Goal: Task Accomplishment & Management: Manage account settings

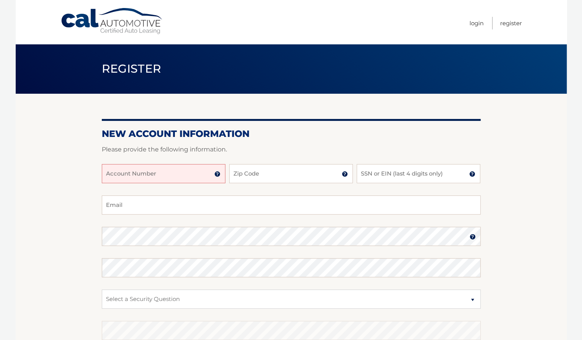
click at [168, 173] on input "Account Number" at bounding box center [164, 173] width 124 height 19
click at [0, 254] on body "Cal Automotive Menu Login Register Register" at bounding box center [291, 170] width 582 height 340
click at [148, 170] on input "Account Number" at bounding box center [164, 173] width 124 height 19
type input "44456011191"
click at [238, 177] on input "Zip Code" at bounding box center [291, 173] width 124 height 19
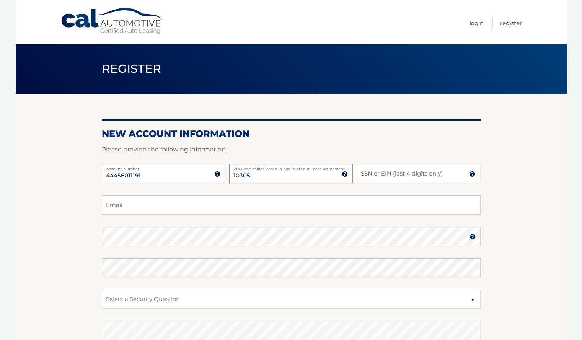
drag, startPoint x: 238, startPoint y: 177, endPoint x: 376, endPoint y: 184, distance: 138.4
click at [376, 184] on div "44456011191 Account Number 11 digit account number provided on your coupon book…" at bounding box center [291, 179] width 379 height 31
type input "10305"
click at [382, 174] on input "SSN or EIN (last 4 digits only)" at bounding box center [419, 173] width 124 height 19
type input "6637"
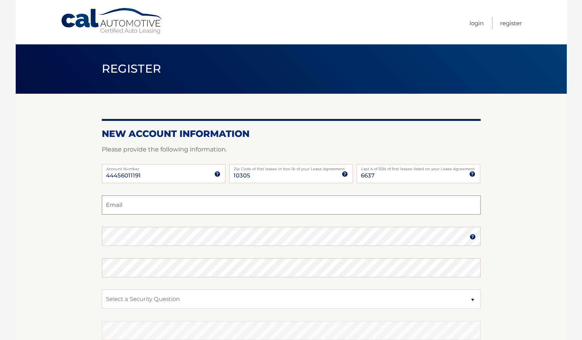
click at [121, 200] on input "Email" at bounding box center [291, 205] width 379 height 19
type input "edonbross@gmail.com"
click at [472, 237] on img at bounding box center [473, 237] width 6 height 6
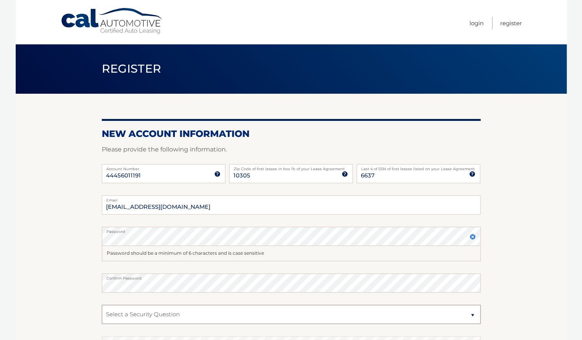
click at [216, 318] on select "Select a Security Question What was the name of your elementary school? What is…" at bounding box center [291, 314] width 379 height 19
select select "4"
click at [102, 305] on select "Select a Security Question What was the name of your elementary school? What is…" at bounding box center [291, 314] width 379 height 19
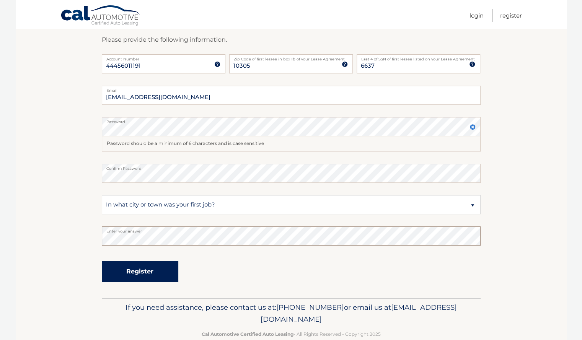
scroll to position [110, 0]
click at [153, 278] on button "Register" at bounding box center [140, 272] width 77 height 21
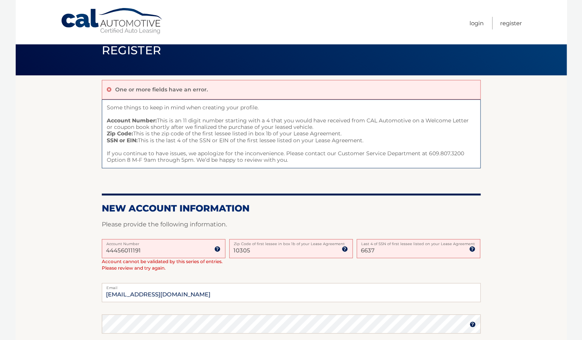
scroll to position [20, 0]
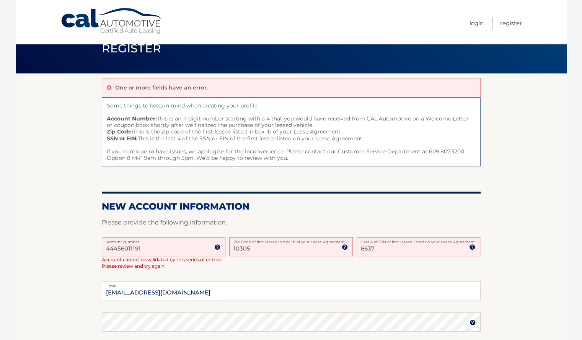
click at [278, 241] on label "Zip Code of first lessee in box 1b of your Lease Agreement" at bounding box center [291, 240] width 124 height 6
click at [278, 241] on input "10305" at bounding box center [291, 246] width 124 height 19
click at [271, 248] on input "10305" at bounding box center [291, 246] width 124 height 19
type input "1"
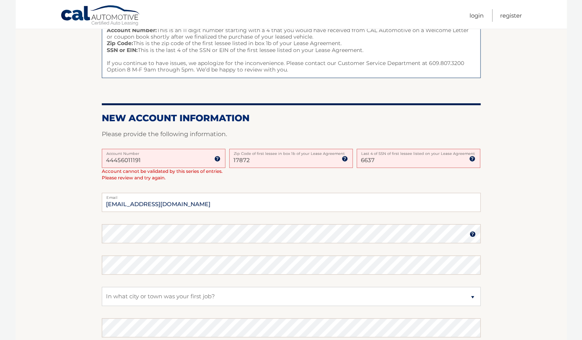
scroll to position [216, 0]
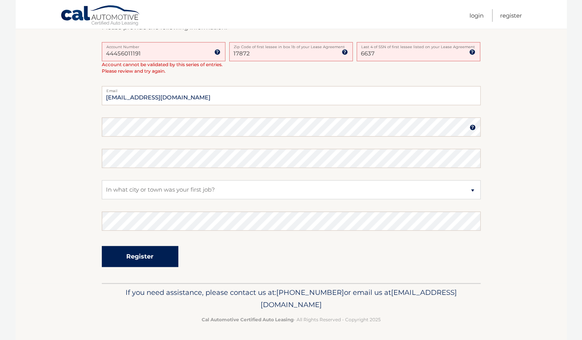
type input "17872"
click at [161, 255] on button "Register" at bounding box center [140, 256] width 77 height 21
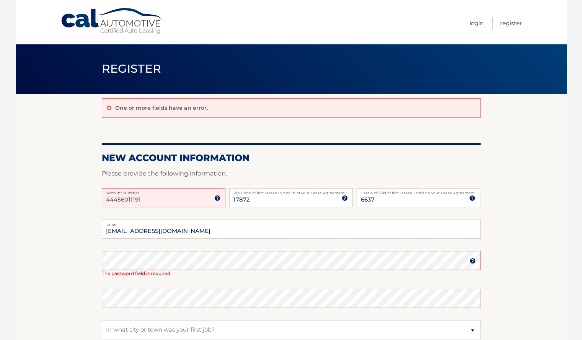
click at [170, 199] on input "44456011191" at bounding box center [164, 197] width 124 height 19
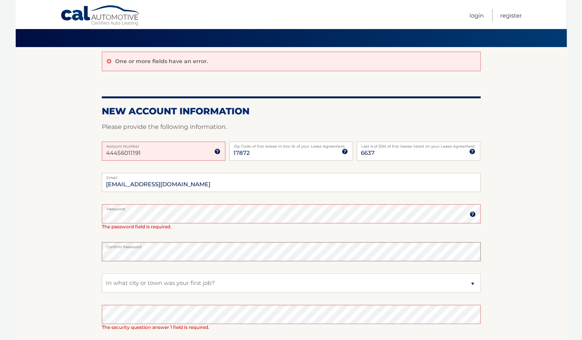
scroll to position [146, 0]
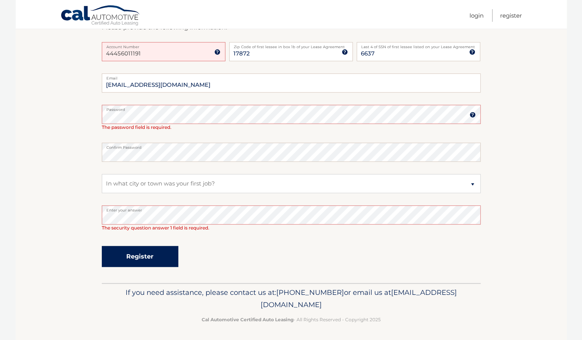
click at [147, 249] on button "Register" at bounding box center [140, 256] width 77 height 21
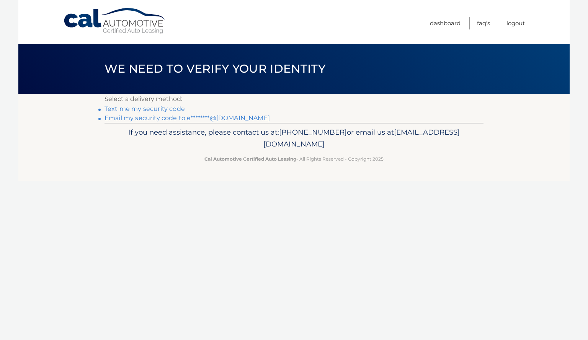
click at [143, 108] on link "Text me my security code" at bounding box center [145, 108] width 80 height 7
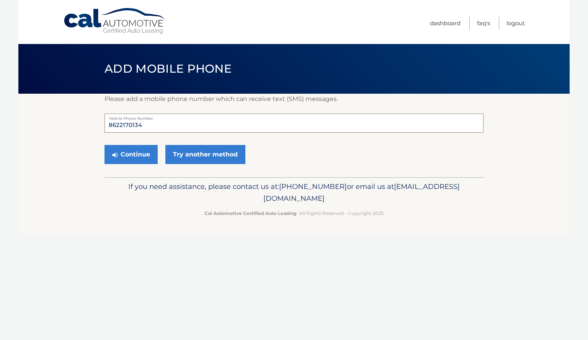
click at [149, 121] on input "8622170134" at bounding box center [294, 123] width 379 height 19
type input "8"
type input "3478847087"
click at [142, 157] on button "Continue" at bounding box center [131, 154] width 53 height 19
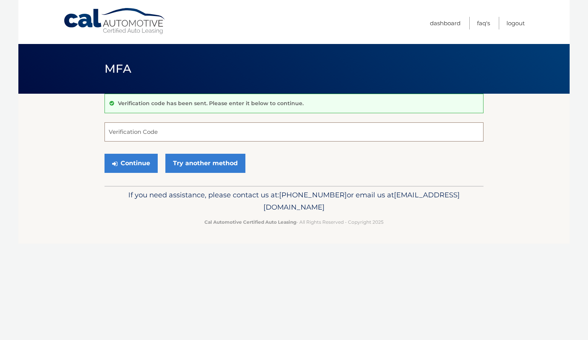
click at [147, 131] on input "Verification Code" at bounding box center [294, 132] width 379 height 19
type input "399169"
click at [136, 157] on button "Continue" at bounding box center [131, 163] width 53 height 19
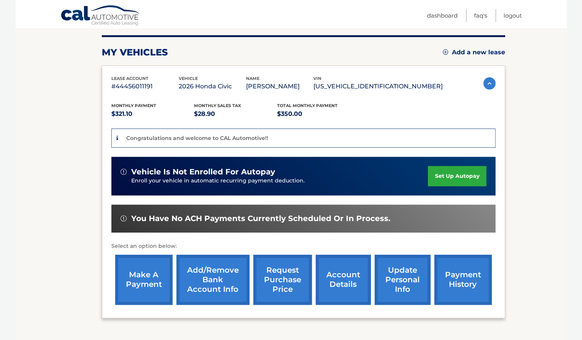
scroll to position [99, 0]
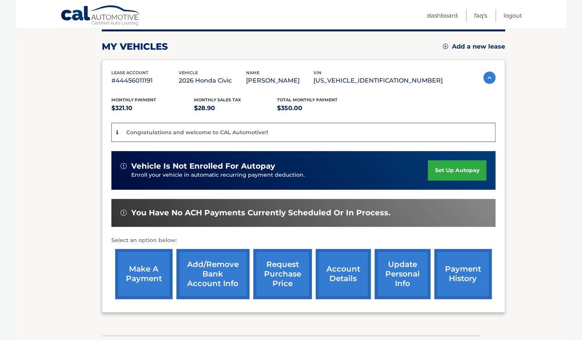
click at [451, 169] on link "set up autopay" at bounding box center [457, 170] width 58 height 20
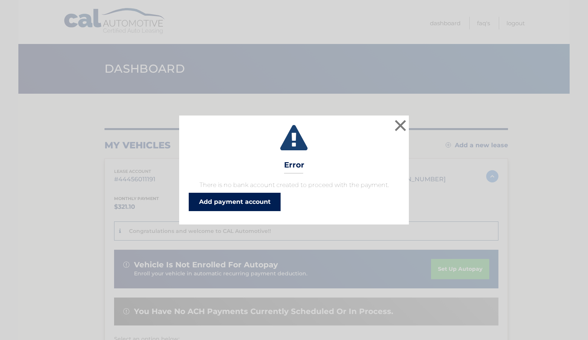
click at [226, 204] on link "Add payment account" at bounding box center [235, 202] width 92 height 18
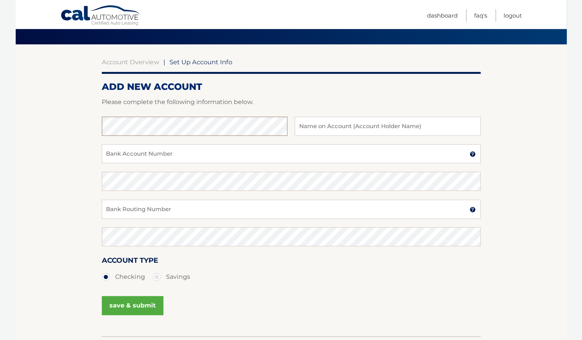
scroll to position [52, 0]
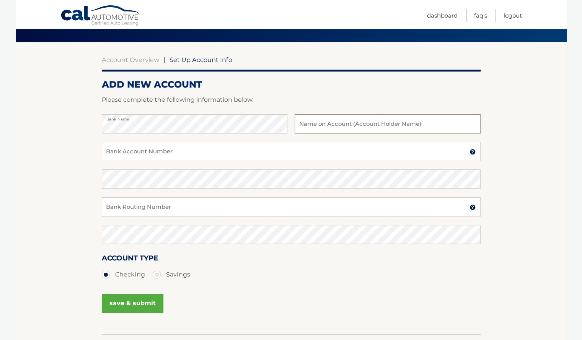
click at [322, 126] on input "text" at bounding box center [388, 123] width 186 height 19
type input "Edon Mehmedovic"
click at [230, 158] on input "Bank Account Number" at bounding box center [291, 151] width 379 height 19
type input "4455841506"
click at [154, 210] on input "Bank Routing Number" at bounding box center [291, 207] width 379 height 19
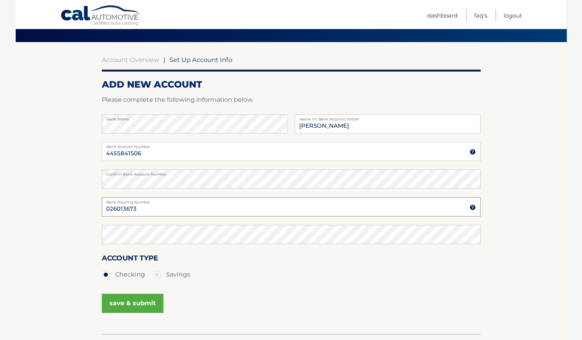
type input "026013673"
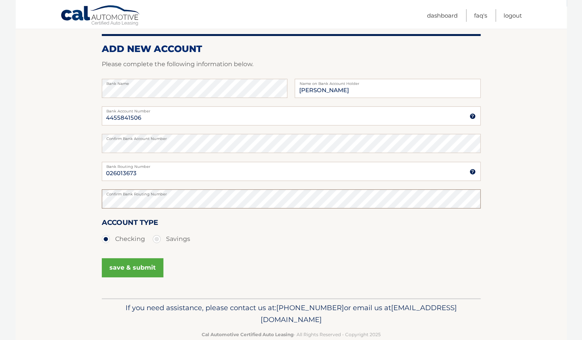
scroll to position [87, 0]
click at [136, 266] on button "save & submit" at bounding box center [133, 268] width 62 height 19
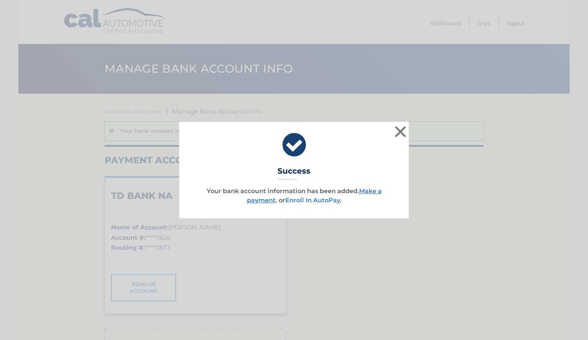
click at [308, 200] on link "Enroll In AutoPay" at bounding box center [312, 200] width 55 height 7
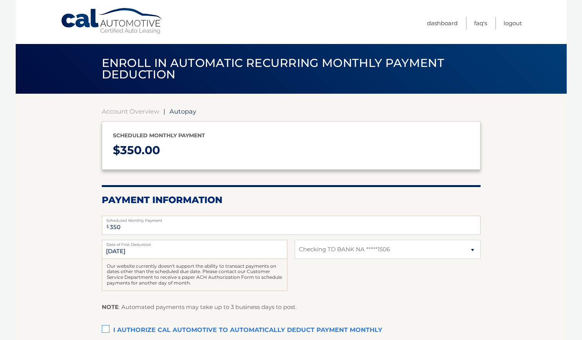
select select "Y2M1YzVjOGEtODhkNC00ZDE4LTkxNWUtYTI4NmIyZGQzZGEy"
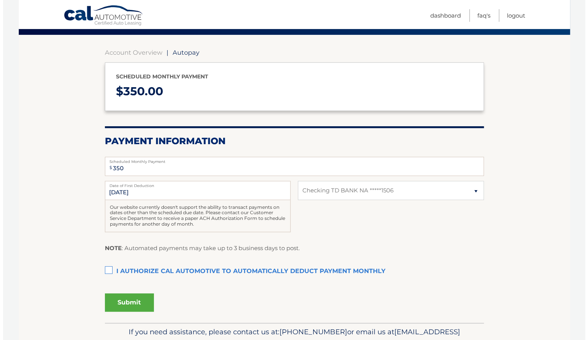
scroll to position [62, 0]
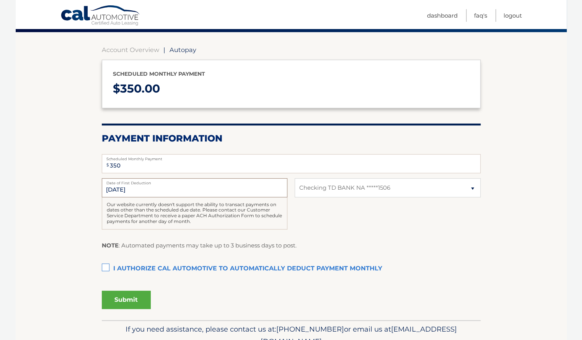
click at [129, 193] on input "[DATE]" at bounding box center [195, 187] width 186 height 19
click at [133, 190] on input "[DATE]" at bounding box center [195, 187] width 186 height 19
click at [137, 187] on input "[DATE]" at bounding box center [195, 187] width 186 height 19
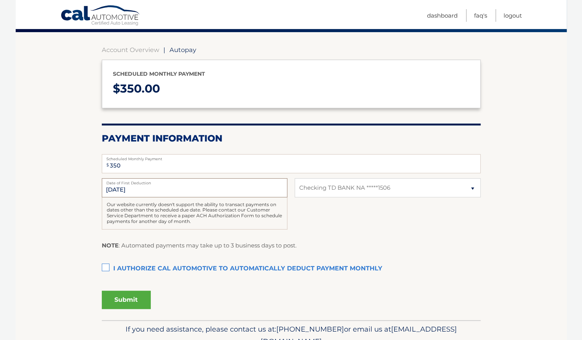
click at [137, 187] on input "10/1/2025" at bounding box center [195, 187] width 186 height 19
click at [136, 206] on div "Our website currently doesn't support the ability to transact payments on dates…" at bounding box center [195, 214] width 186 height 32
click at [159, 178] on label "Date of First Deduction" at bounding box center [195, 181] width 186 height 6
click at [159, 178] on input "10/1/2025" at bounding box center [195, 187] width 186 height 19
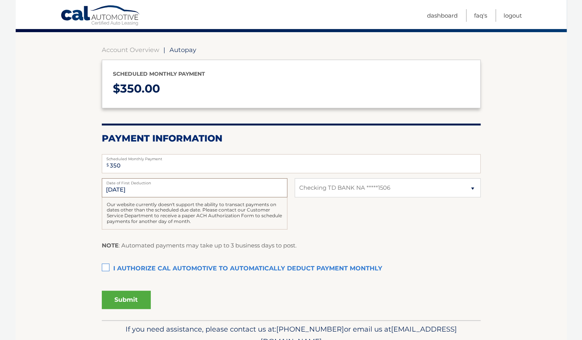
click at [154, 186] on input "[DATE]" at bounding box center [195, 187] width 186 height 19
click at [130, 188] on input "[DATE]" at bounding box center [195, 187] width 186 height 19
click at [130, 188] on input "10/1/2025" at bounding box center [195, 187] width 186 height 19
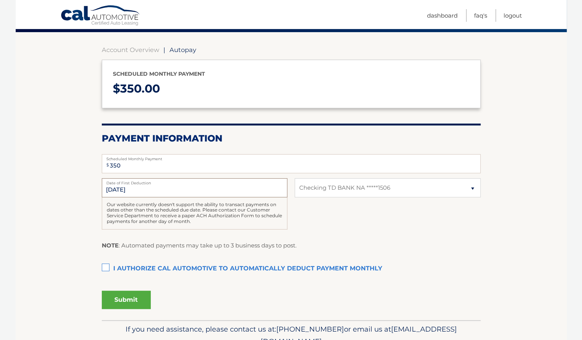
click at [130, 188] on input "10/1/2025" at bounding box center [195, 187] width 186 height 19
click at [136, 188] on input "10/1/2025" at bounding box center [195, 187] width 186 height 19
click at [121, 266] on label "I authorize cal automotive to automatically deduct payment monthly This checkbo…" at bounding box center [291, 269] width 379 height 15
click at [0, 0] on input "I authorize cal automotive to automatically deduct payment monthly This checkbo…" at bounding box center [0, 0] width 0 height 0
click at [135, 294] on button "Submit" at bounding box center [126, 300] width 49 height 18
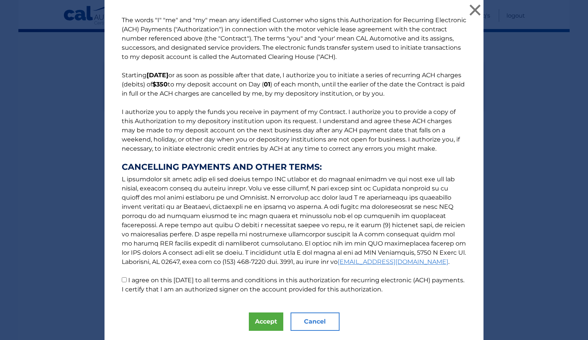
click at [140, 278] on label "I agree on this 09/20/2025 to all terms and conditions in this authorization fo…" at bounding box center [293, 285] width 343 height 16
click at [127, 278] on input "I agree on this 09/20/2025 to all terms and conditions in this authorization fo…" at bounding box center [124, 280] width 5 height 5
checkbox input "true"
click at [263, 315] on button "Accept" at bounding box center [266, 322] width 34 height 18
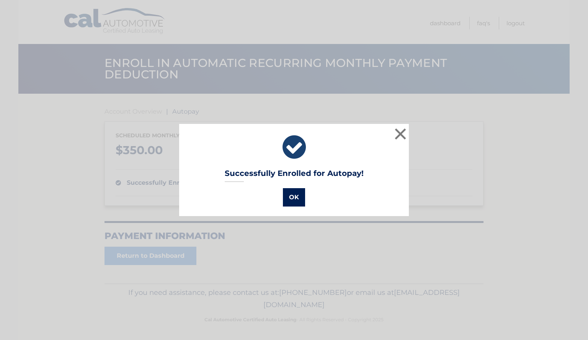
click at [290, 195] on button "OK" at bounding box center [294, 197] width 22 height 18
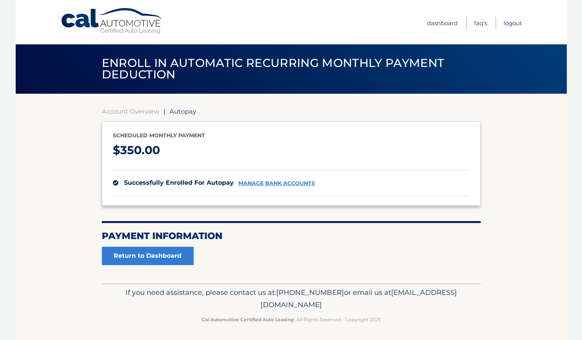
click at [514, 21] on link "Logout" at bounding box center [513, 23] width 18 height 13
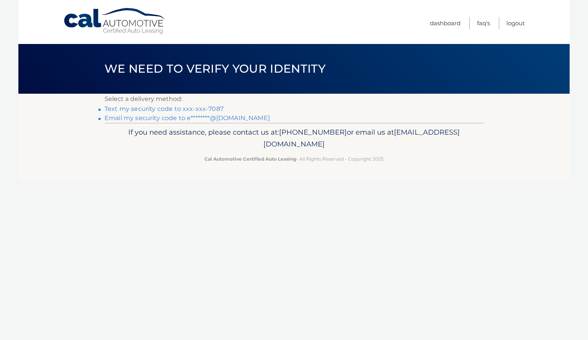
click at [178, 105] on link "Text my security code to xxx-xxx-7087" at bounding box center [164, 108] width 119 height 7
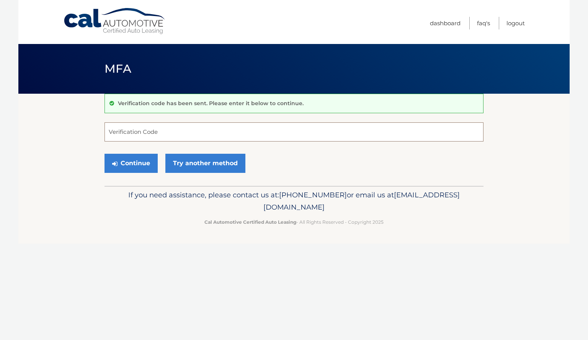
click at [147, 135] on input "Verification Code" at bounding box center [294, 132] width 379 height 19
type input "515700"
click at [147, 164] on button "Continue" at bounding box center [131, 163] width 53 height 19
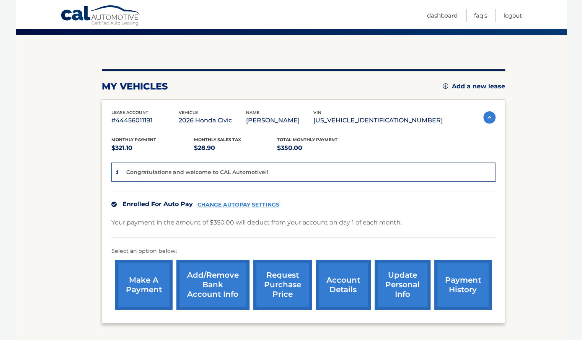
scroll to position [53, 0]
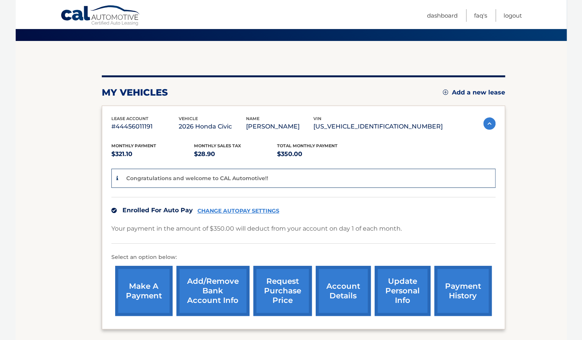
click at [242, 209] on link "CHANGE AUTOPAY SETTINGS" at bounding box center [239, 211] width 82 height 7
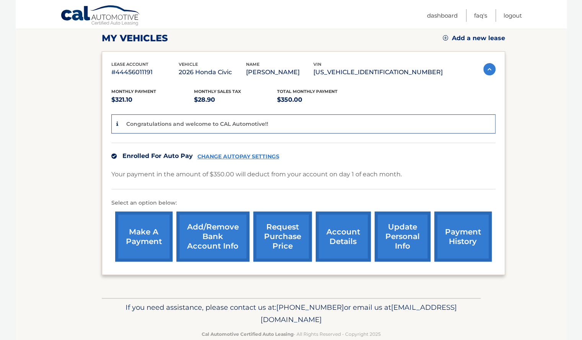
scroll to position [0, 0]
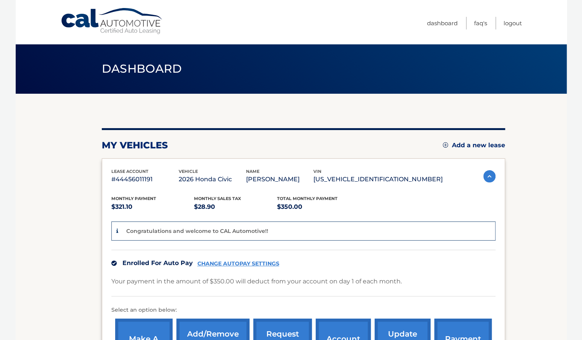
click at [538, 30] on div "Cal Automotive Menu Dashboard FAQ's Logout" at bounding box center [291, 22] width 551 height 44
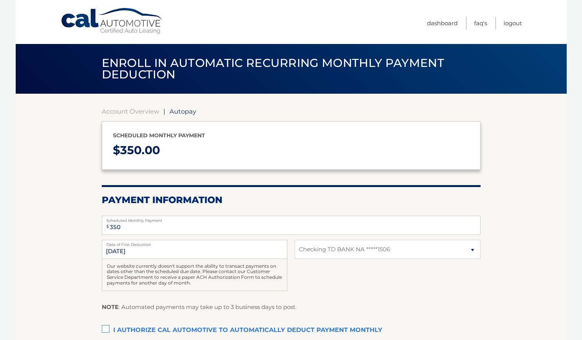
select select "Y2M1YzVjOGEtODhkNC00ZDE4LTkxNWUtYTI4NmIyZGQzZGEy"
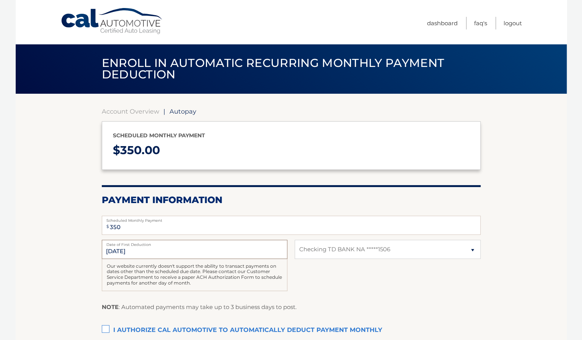
click at [159, 257] on input "[DATE]" at bounding box center [195, 249] width 186 height 19
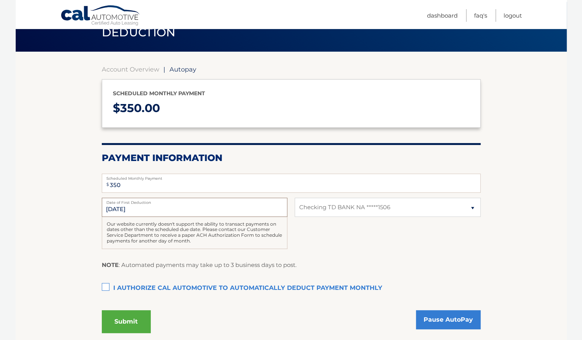
scroll to position [43, 0]
